Goal: Information Seeking & Learning: Learn about a topic

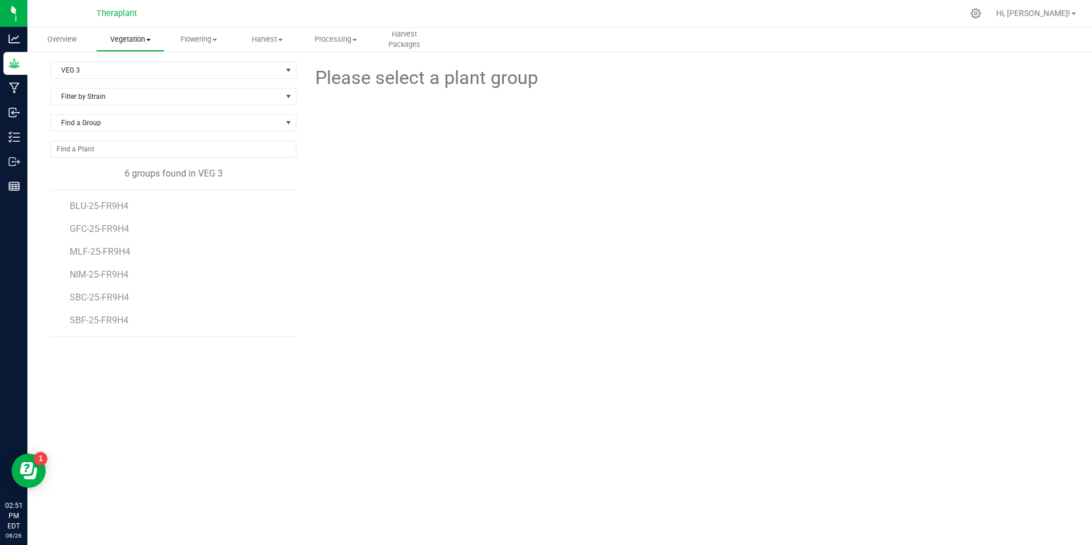
click at [156, 45] on uib-tab-heading "Vegetation Veg groups Veg plants Mother groups Mother plants Apply to plants Pl…" at bounding box center [129, 39] width 67 height 23
click at [156, 45] on uib-tab-heading "Vegetation Veg groups Veg plants Mother groups Mother plants Apply to plants Pl…" at bounding box center [130, 39] width 69 height 24
click at [115, 207] on span "BLU-25-FR9H4" at bounding box center [101, 205] width 62 height 11
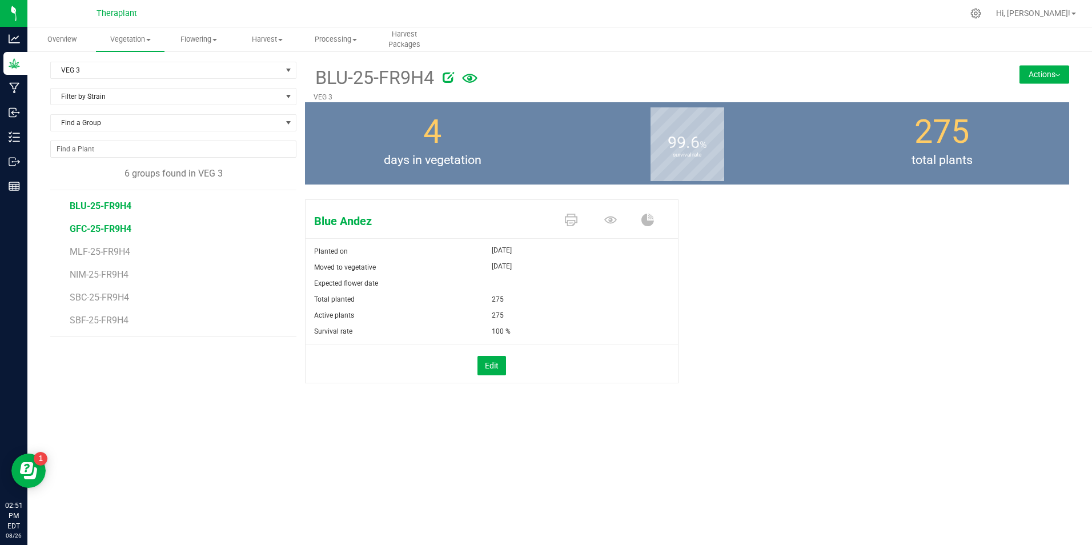
click at [107, 223] on span "GFC-25-FR9H4" at bounding box center [101, 228] width 62 height 11
click at [107, 248] on span "MLF-25-FR9H4" at bounding box center [101, 251] width 63 height 11
click at [96, 277] on span "NIM-25-FR9H4" at bounding box center [101, 274] width 62 height 11
click at [93, 298] on span "SBC-25-FR9H4" at bounding box center [101, 297] width 62 height 11
click at [91, 320] on span "SBF-25-FR9H4" at bounding box center [100, 320] width 61 height 11
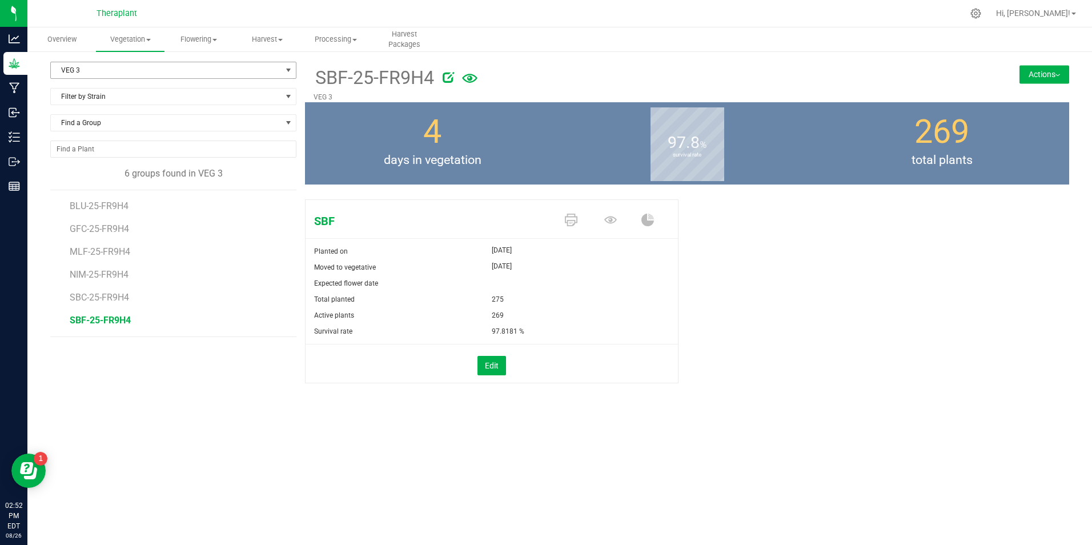
click at [96, 72] on span "VEG 3" at bounding box center [166, 70] width 231 height 16
click at [107, 123] on li "VEG 2" at bounding box center [173, 123] width 245 height 17
click at [100, 200] on li "AIR-25-FR8H4" at bounding box center [179, 201] width 218 height 23
click at [100, 203] on span "AIR-25-FR8H4" at bounding box center [99, 205] width 59 height 11
click at [115, 228] on span "BAM-25-FR8H4" at bounding box center [102, 228] width 65 height 11
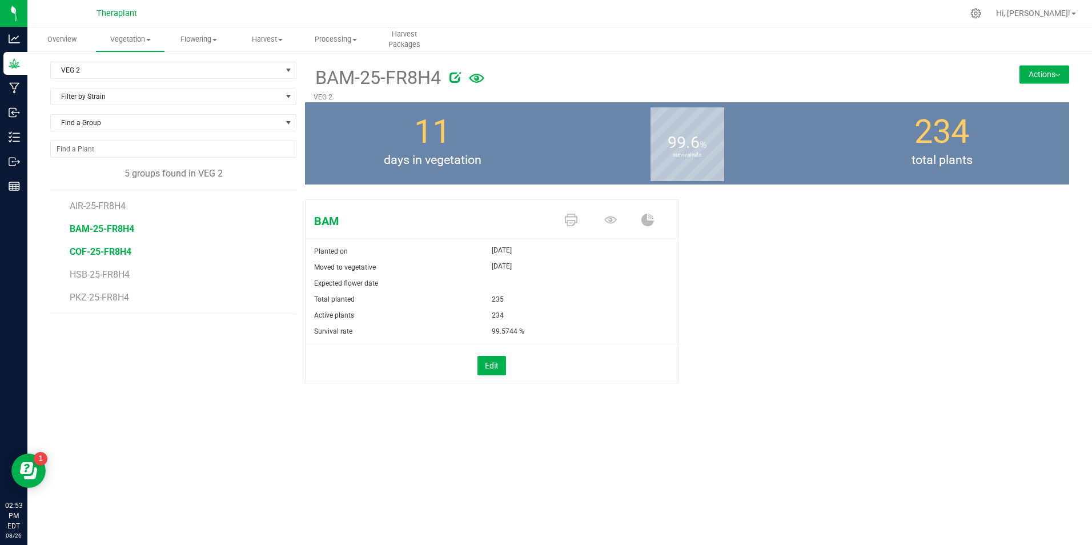
click at [120, 247] on span "COF-25-FR8H4" at bounding box center [101, 251] width 62 height 11
click at [103, 274] on span "HSB-25-FR8H4" at bounding box center [101, 274] width 62 height 11
click at [116, 299] on span "PKZ-25-FR8H4" at bounding box center [101, 297] width 62 height 11
